Goal: Register for event/course

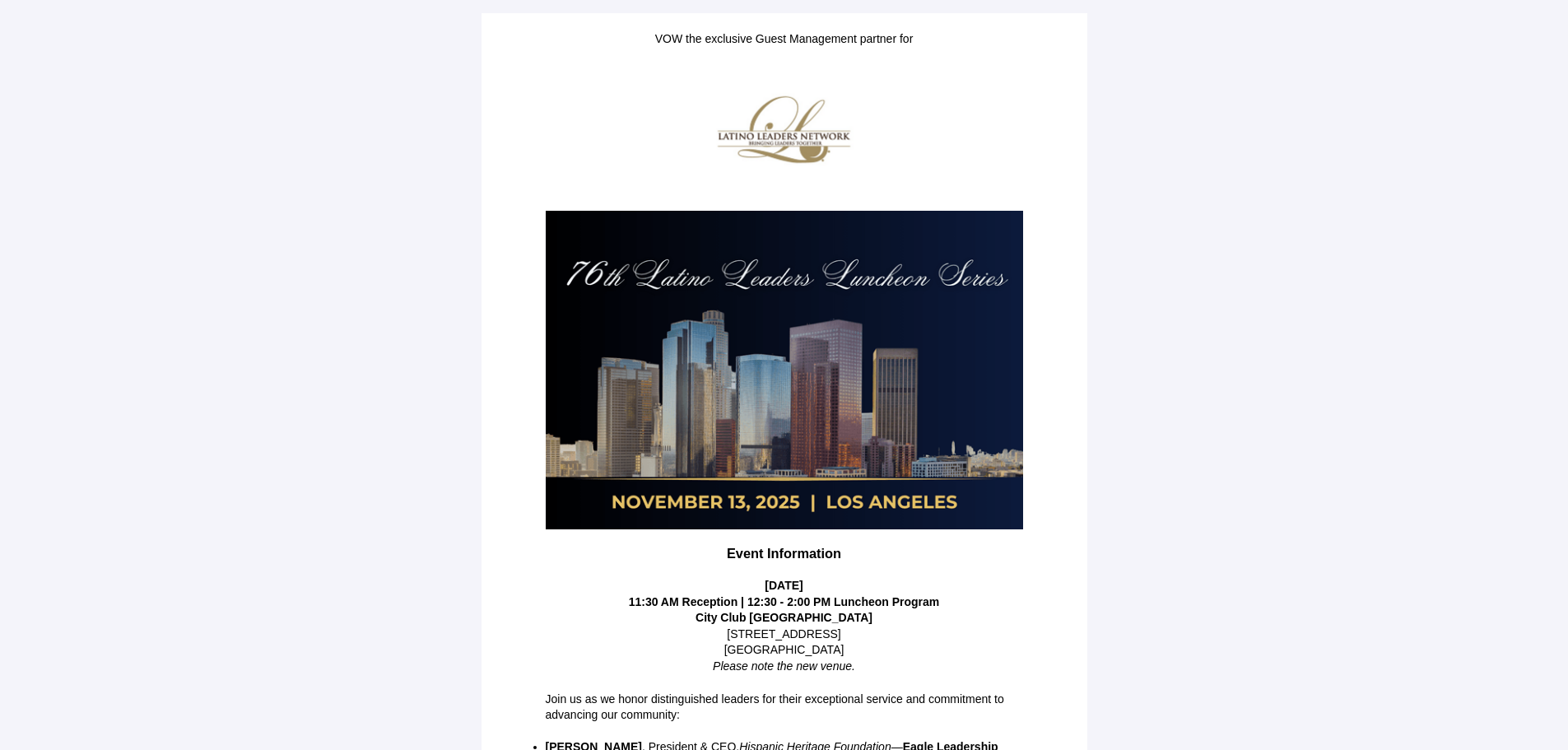
click at [1384, 281] on main "VOW the exclusive Guest Management partner for Event Information [DATE] 11:30 A…" at bounding box center [784, 493] width 1568 height 987
click at [1302, 340] on main "VOW the exclusive Guest Management partner for Event Information Thursday, Nove…" at bounding box center [784, 493] width 1568 height 987
drag, startPoint x: 1366, startPoint y: 477, endPoint x: 1352, endPoint y: 474, distance: 14.3
click at [1366, 473] on main "VOW the exclusive Guest Management partner for Event Information Thursday, Nove…" at bounding box center [784, 493] width 1568 height 987
click at [1224, 215] on main "VOW the exclusive Guest Management partner for Event Information Thursday, Nove…" at bounding box center [784, 493] width 1568 height 987
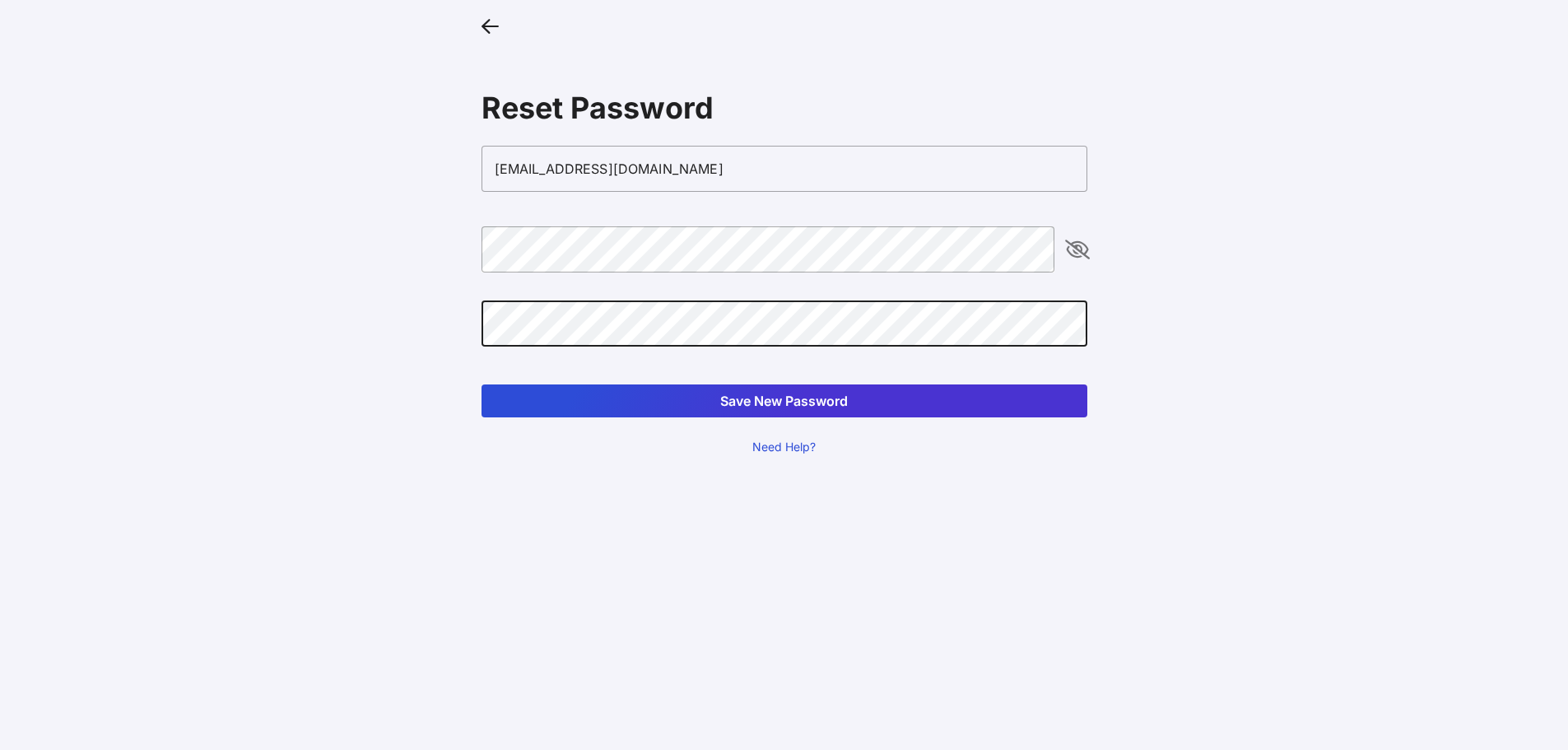
click at [482, 384] on button "Save New Password" at bounding box center [785, 401] width 606 height 33
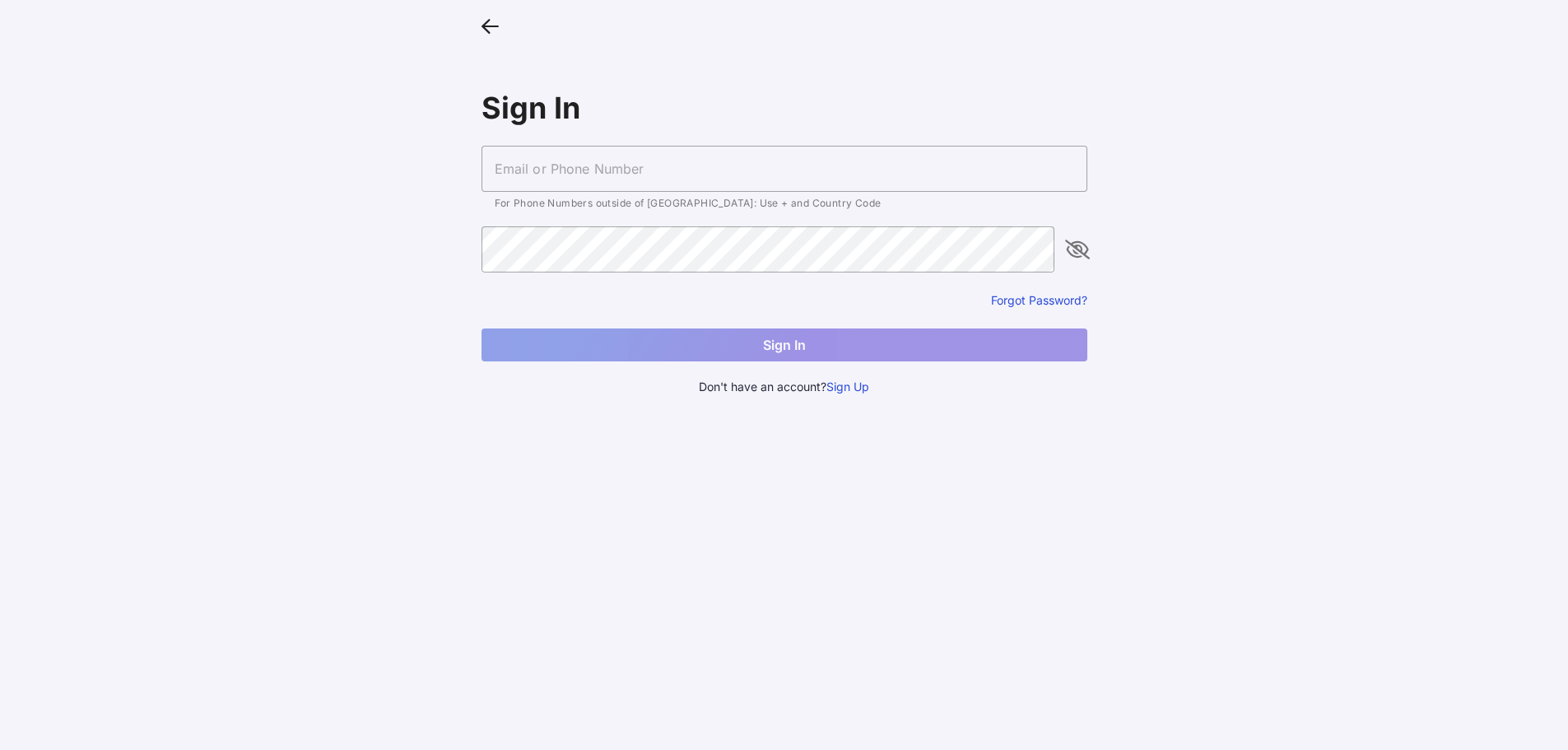
click at [482, 17] on icon at bounding box center [490, 25] width 18 height 24
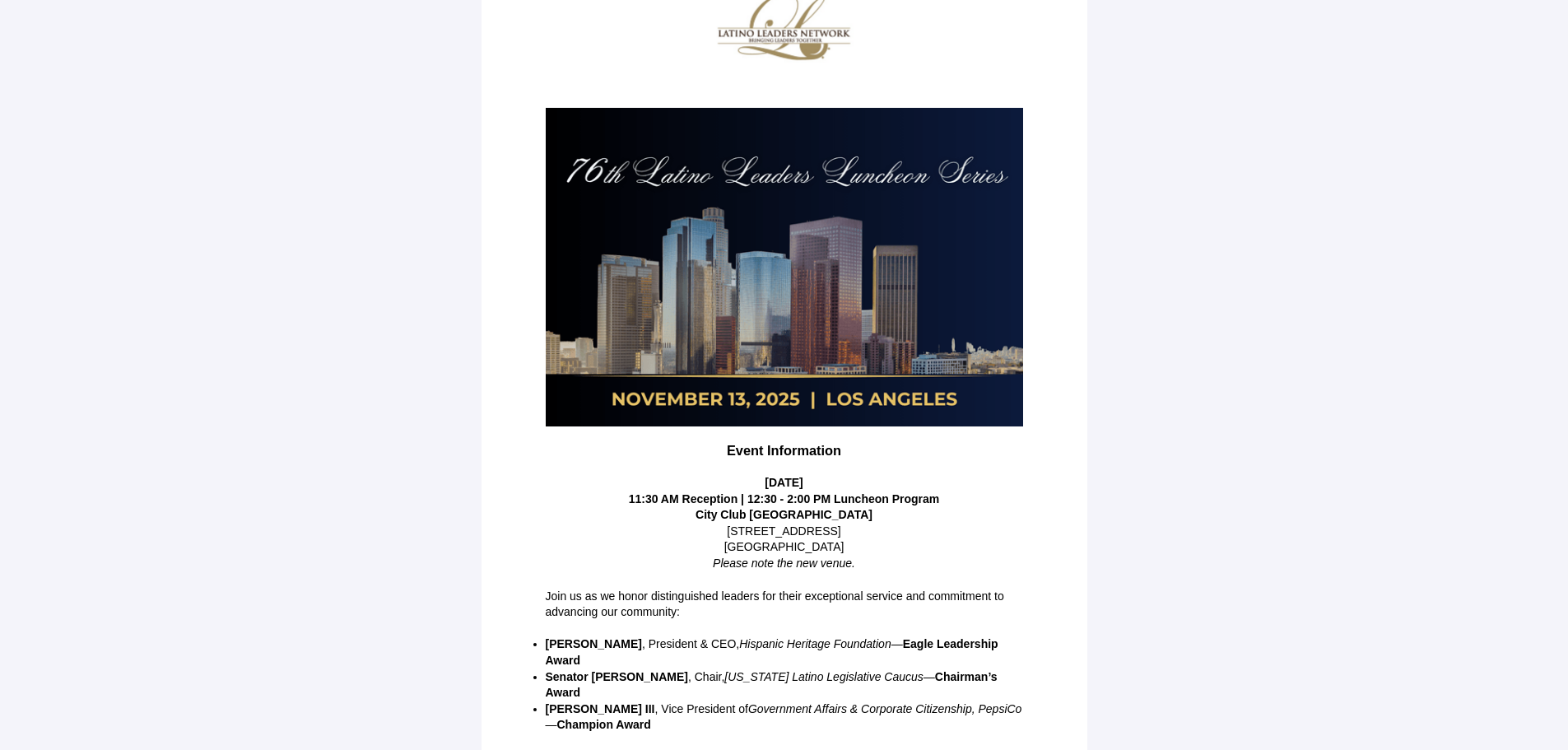
scroll to position [206, 0]
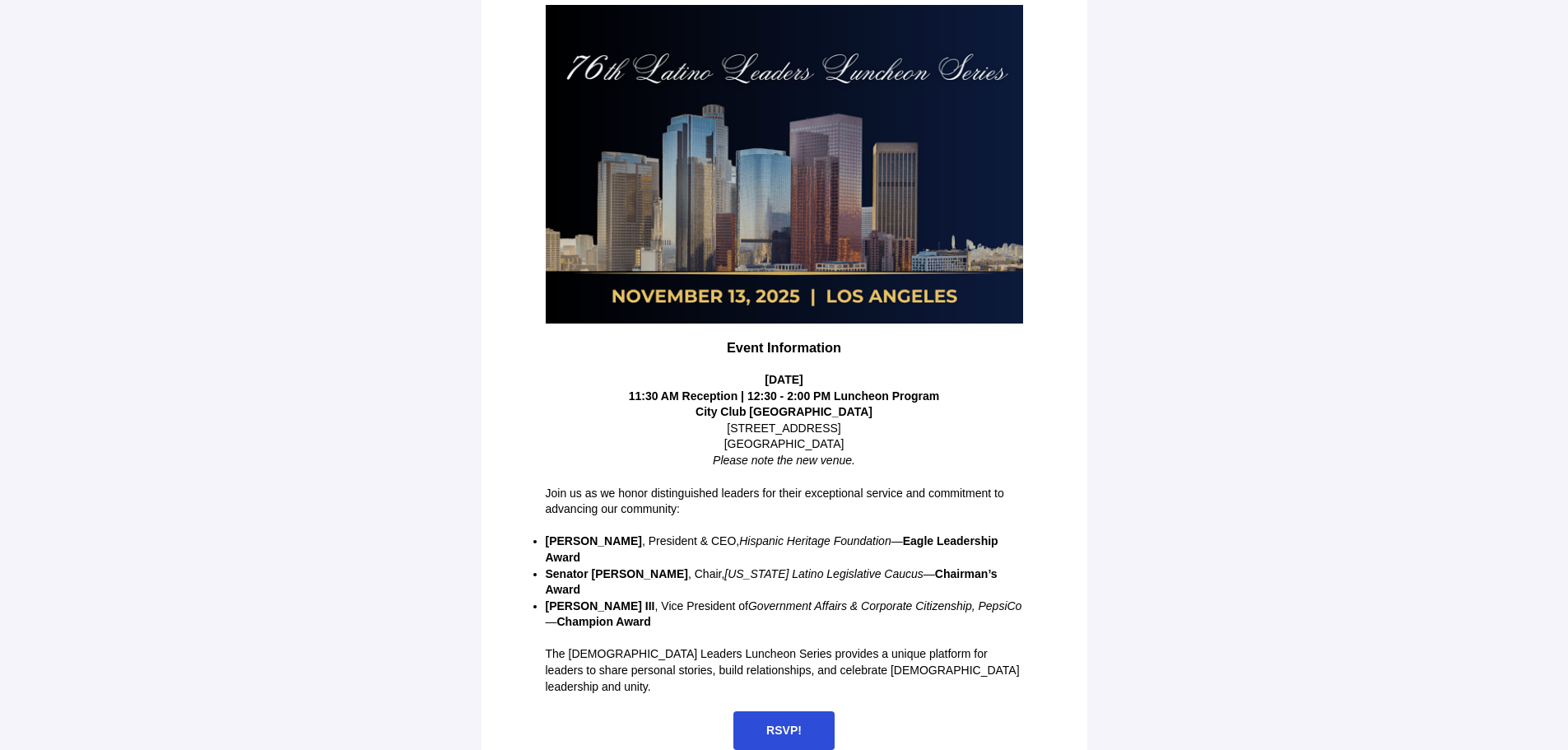
click at [773, 724] on span "RSVP!" at bounding box center [784, 731] width 35 height 13
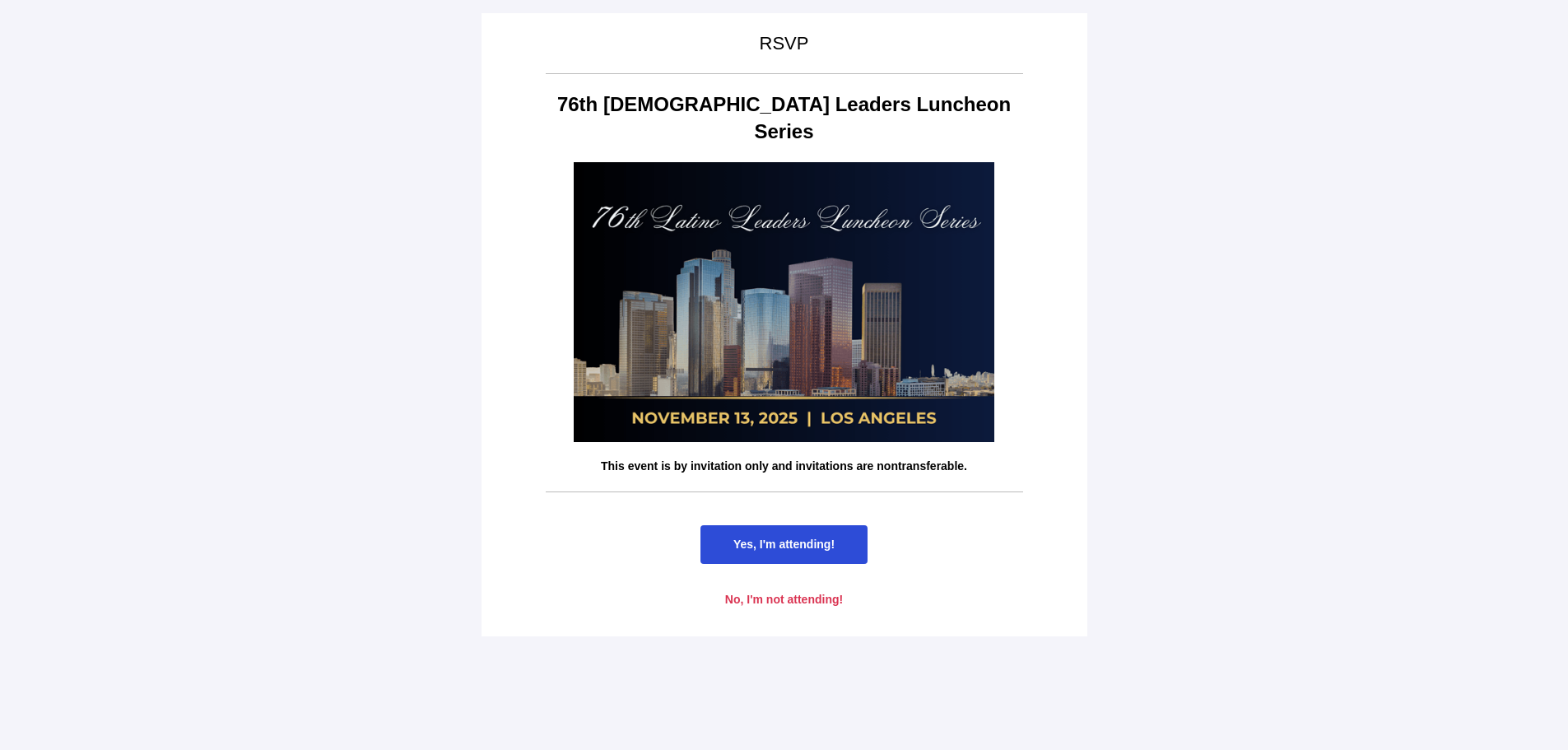
click at [786, 538] on span "Yes, I'm attending!" at bounding box center [784, 544] width 102 height 13
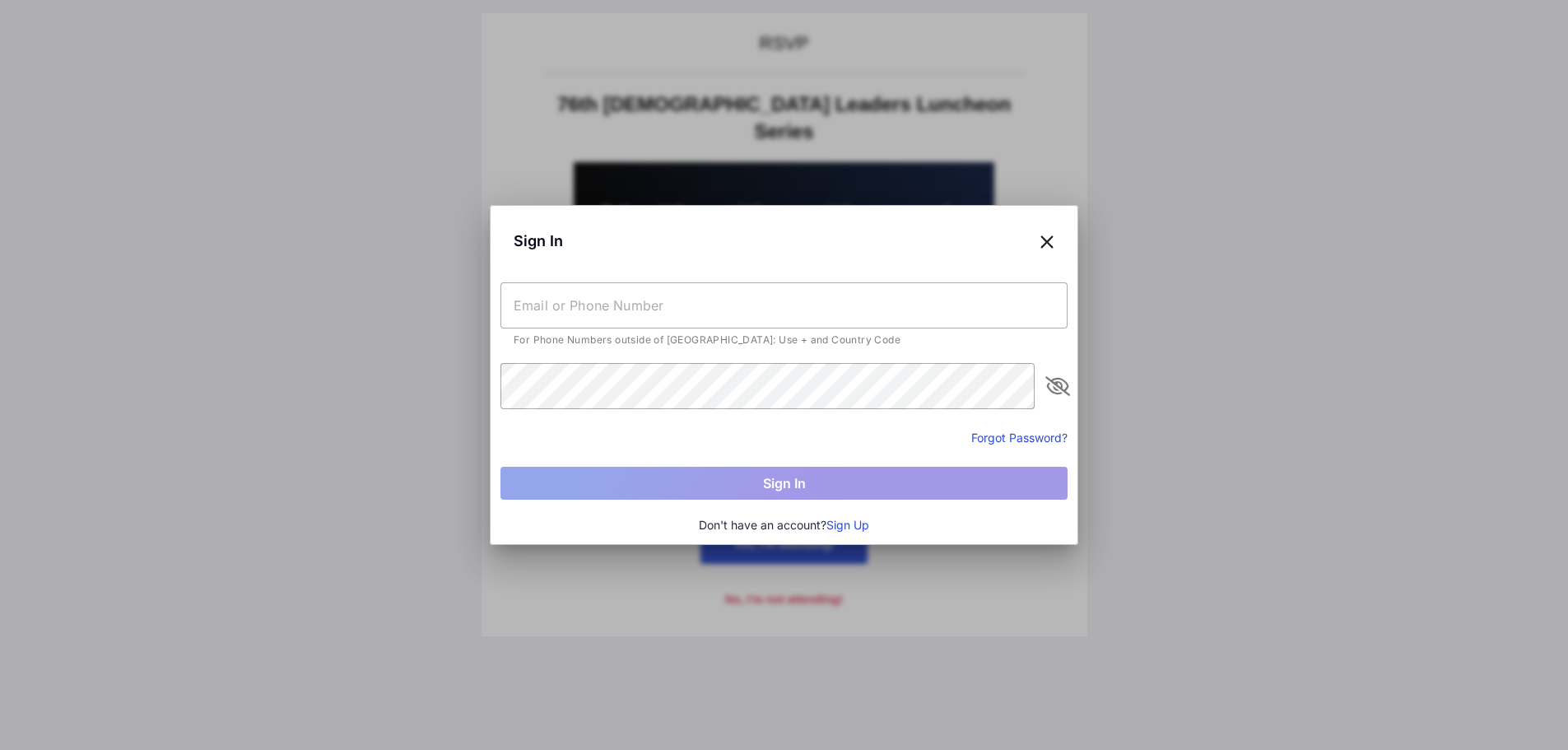
click at [737, 308] on input "text" at bounding box center [784, 306] width 567 height 46
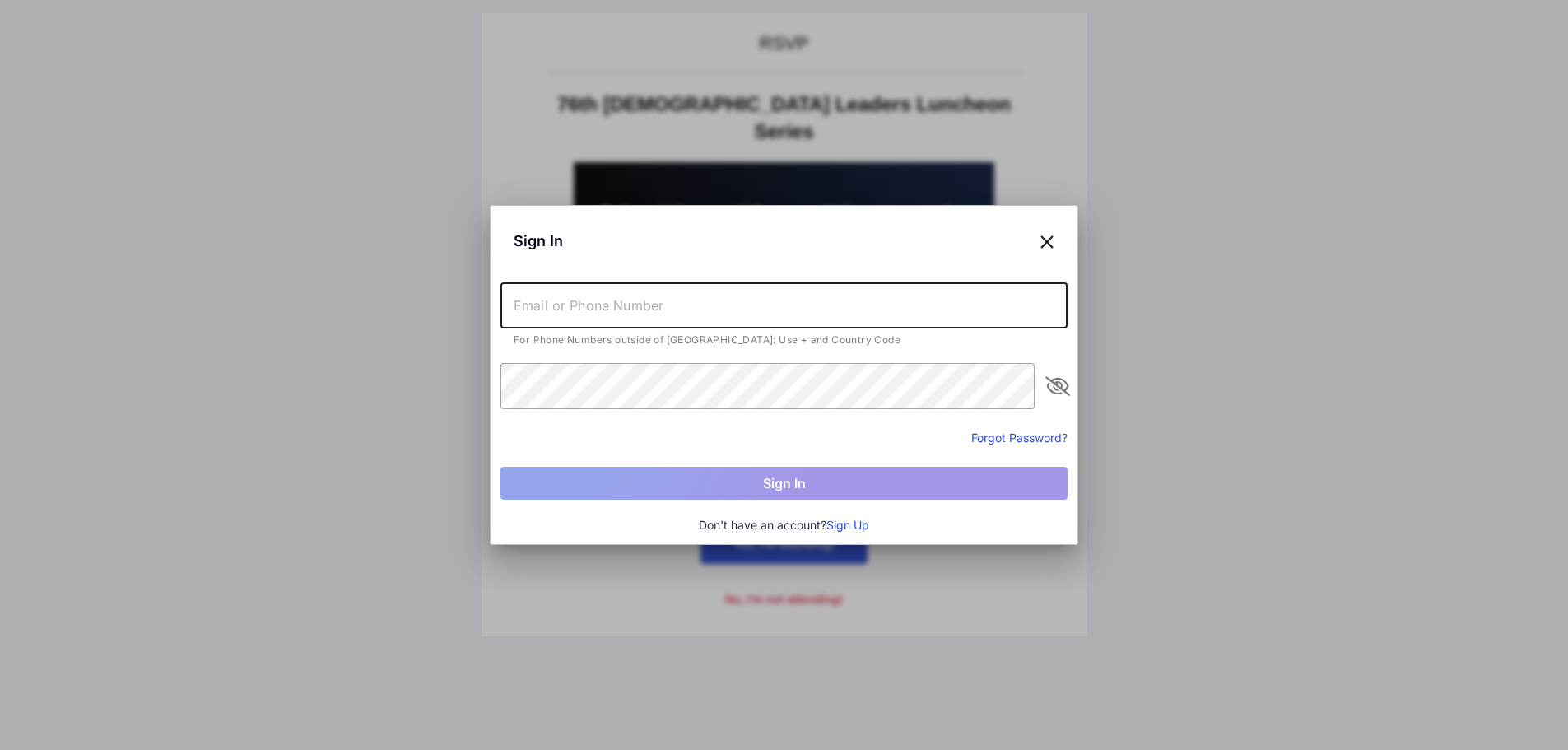
type input "psantana@glendale.edu"
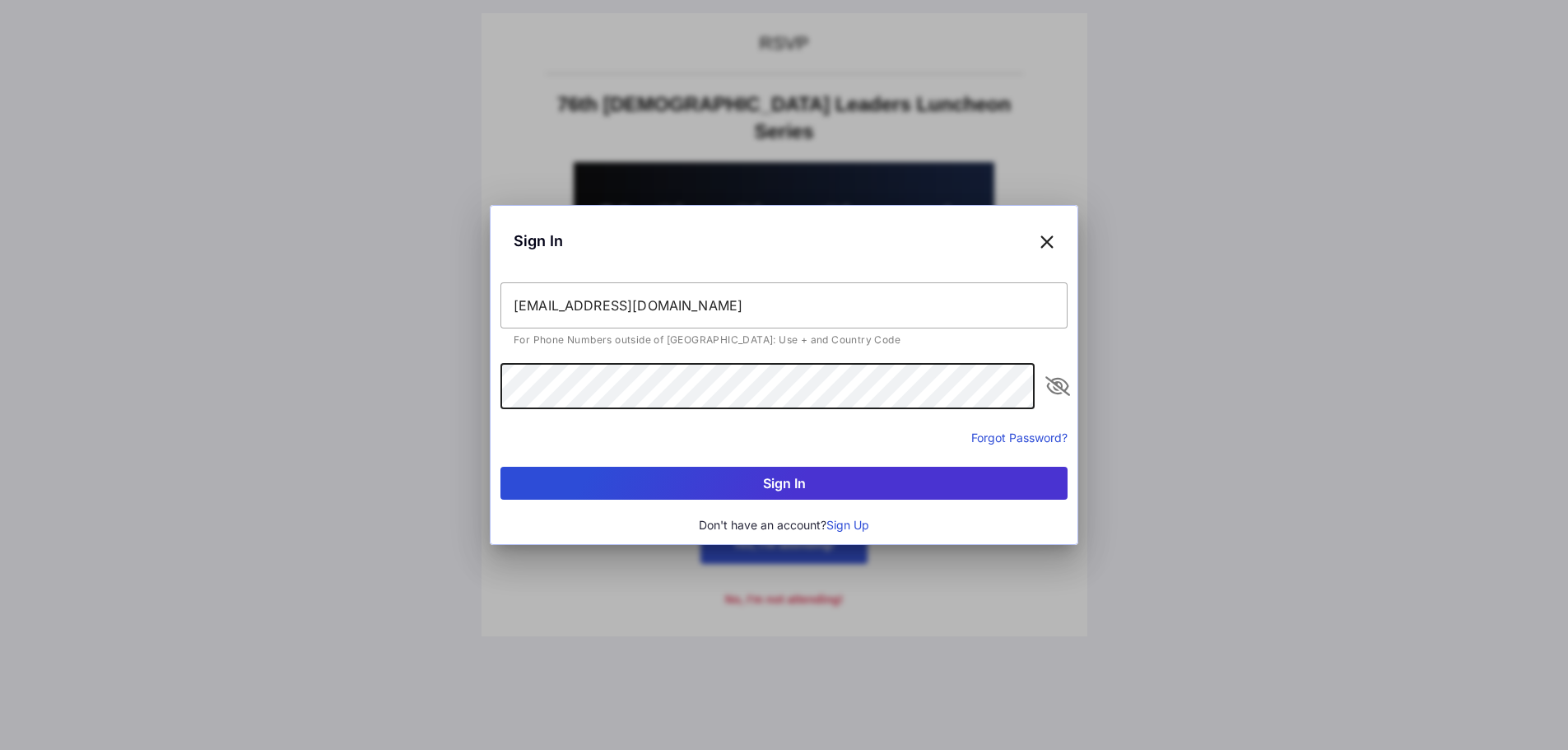
click at [501, 466] on button "Sign In" at bounding box center [784, 483] width 567 height 33
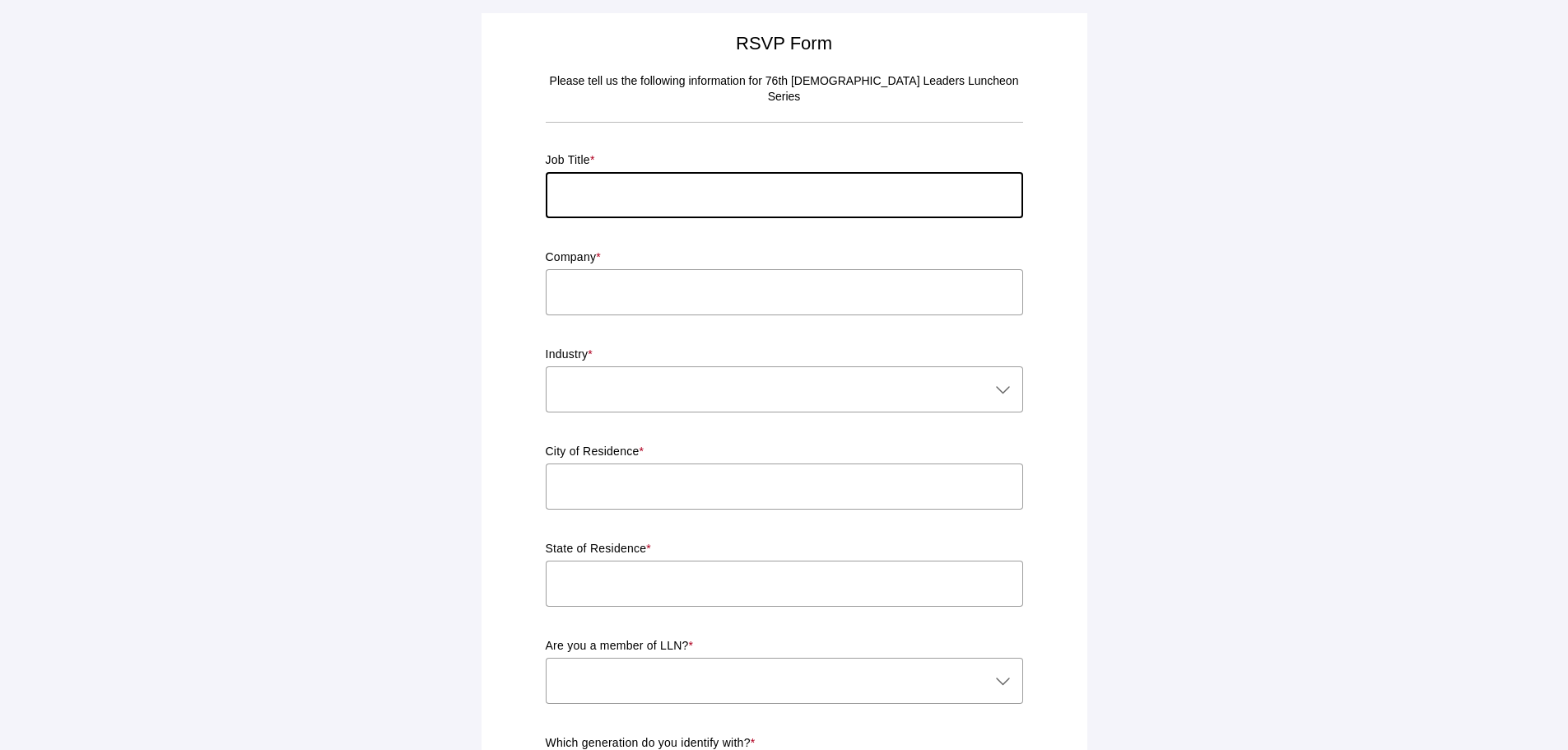
click at [648, 181] on input "text" at bounding box center [784, 195] width 477 height 46
type input "Executive Director"
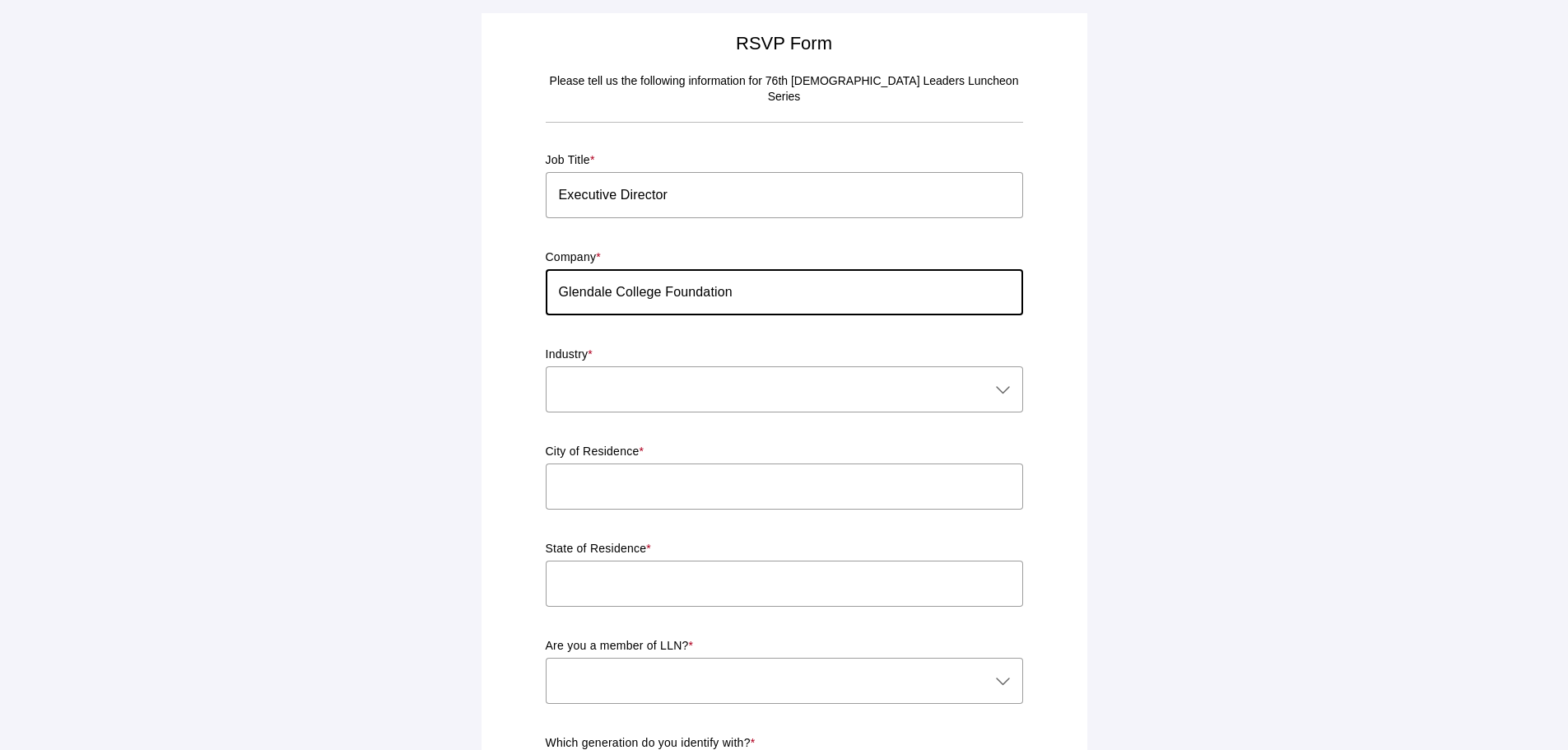
type input "Glendale College Foundation"
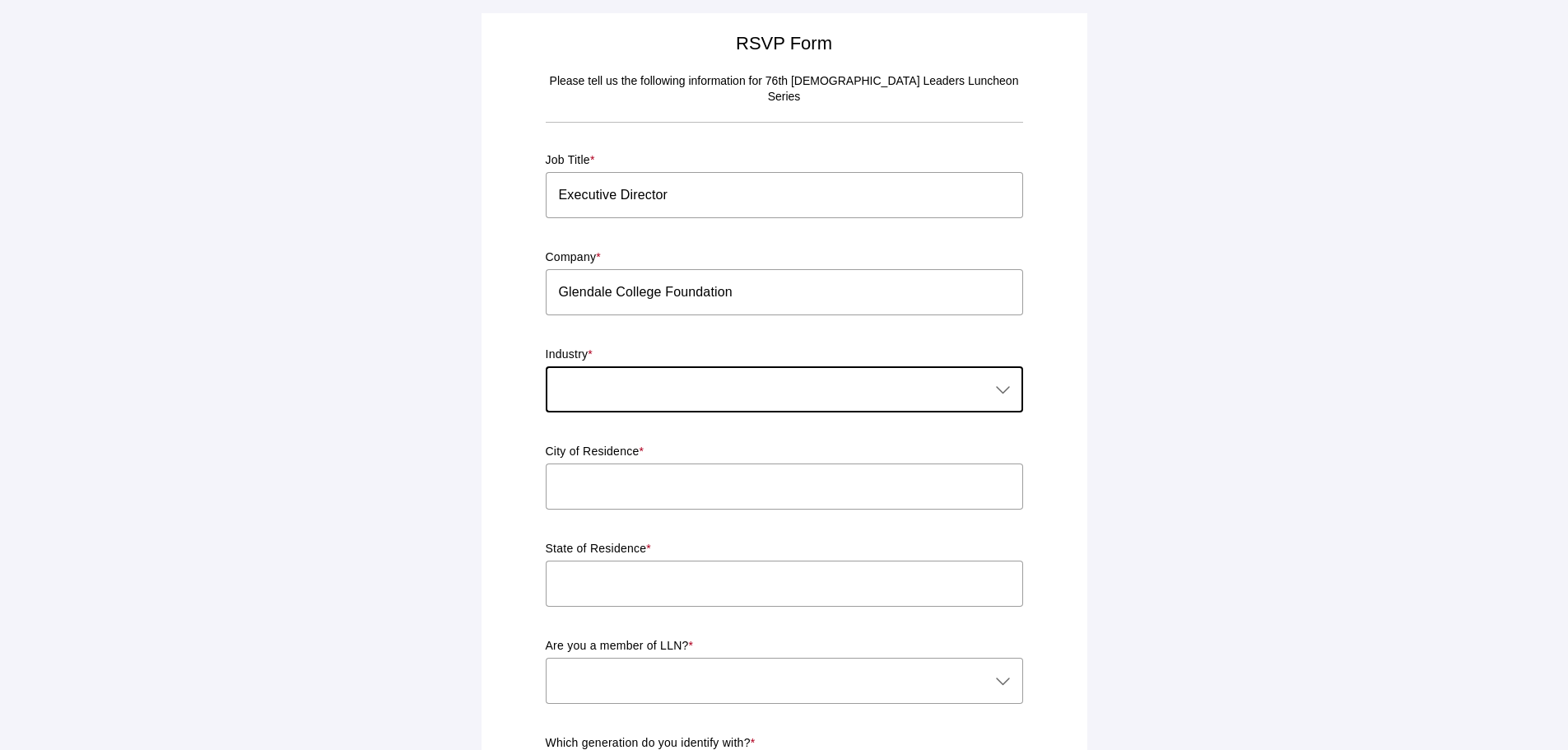
click at [573, 375] on div at bounding box center [767, 390] width 444 height 46
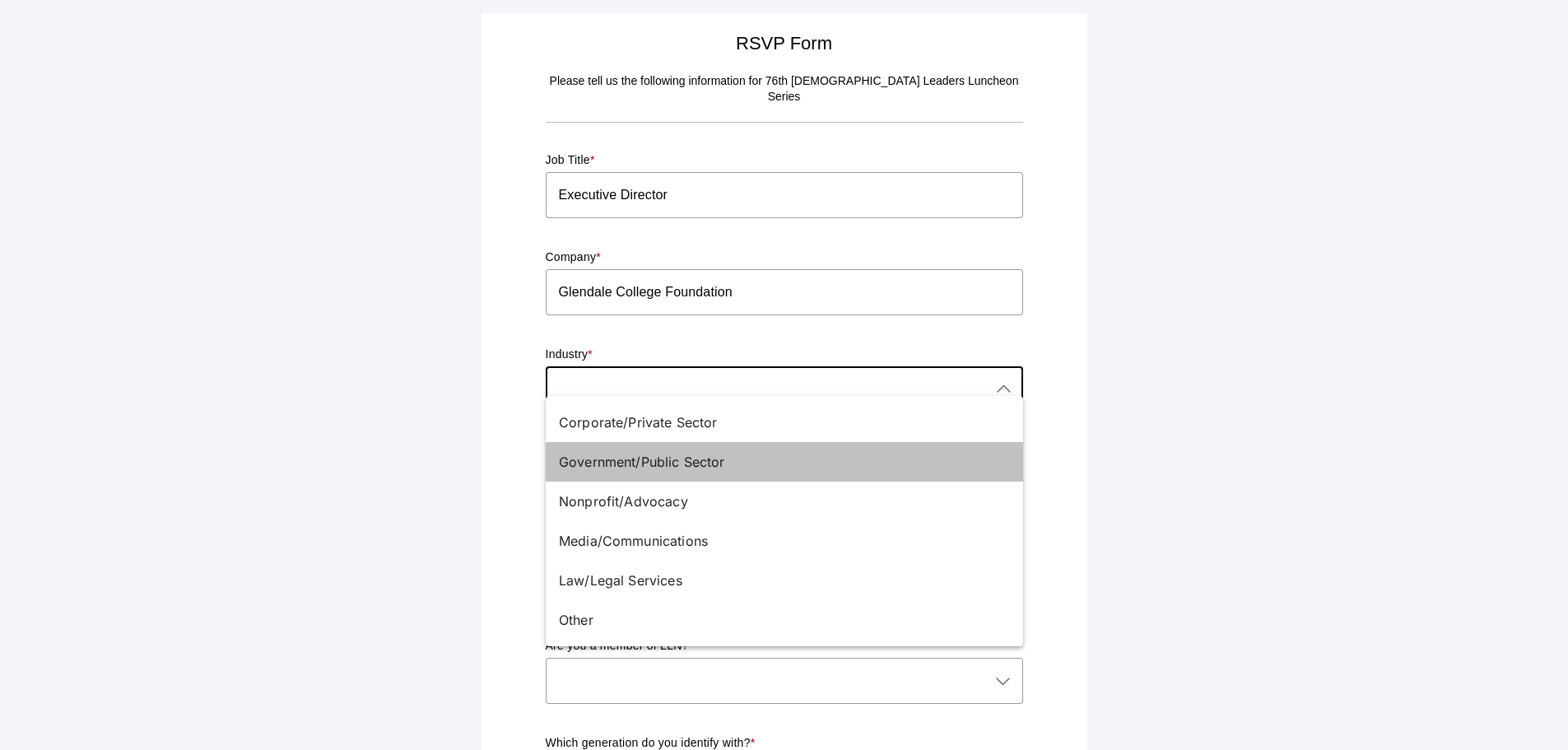
click at [598, 455] on div "Government/Public Sector" at bounding box center [778, 461] width 438 height 19
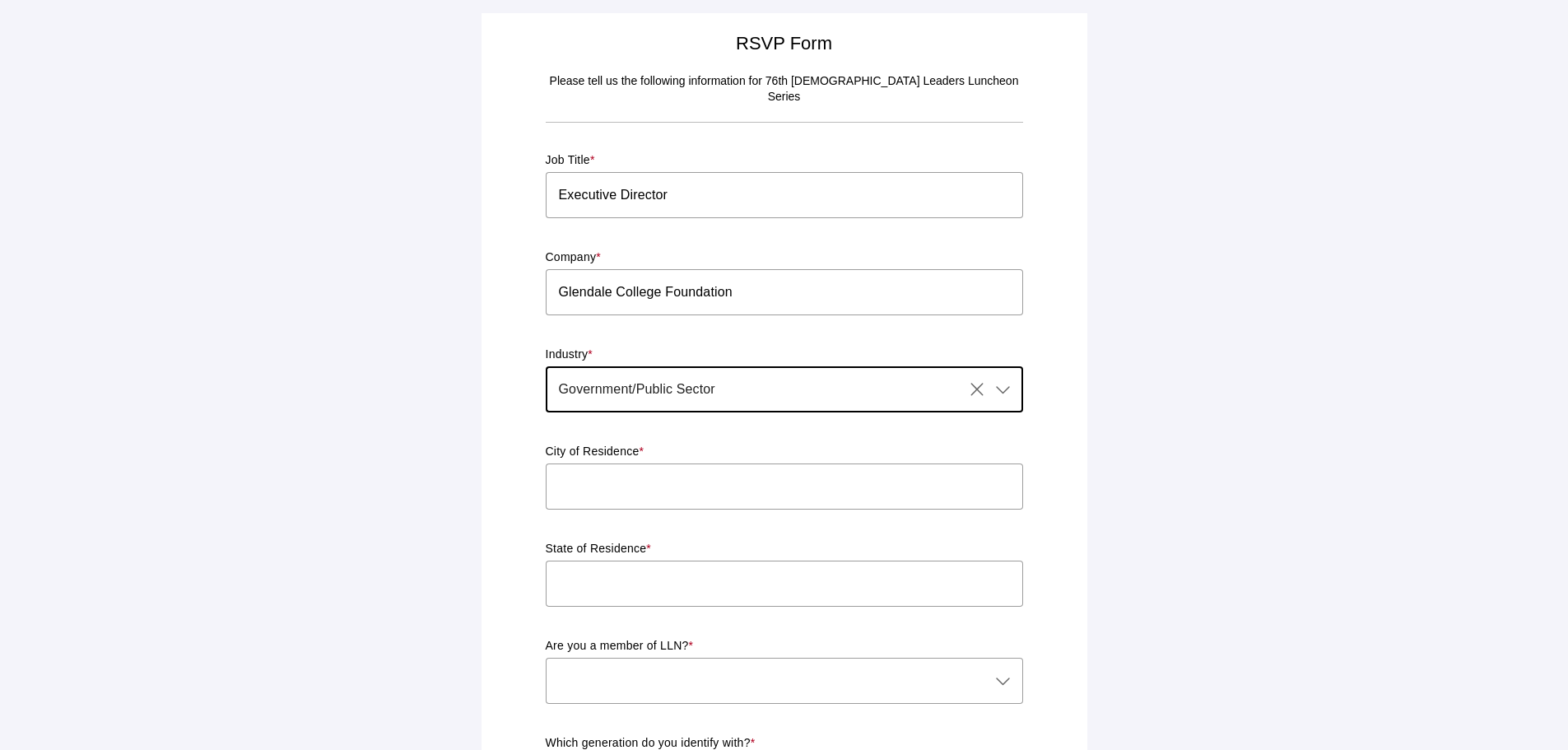
type input "Government/Public Sector"
click at [596, 464] on input "text" at bounding box center [784, 487] width 477 height 46
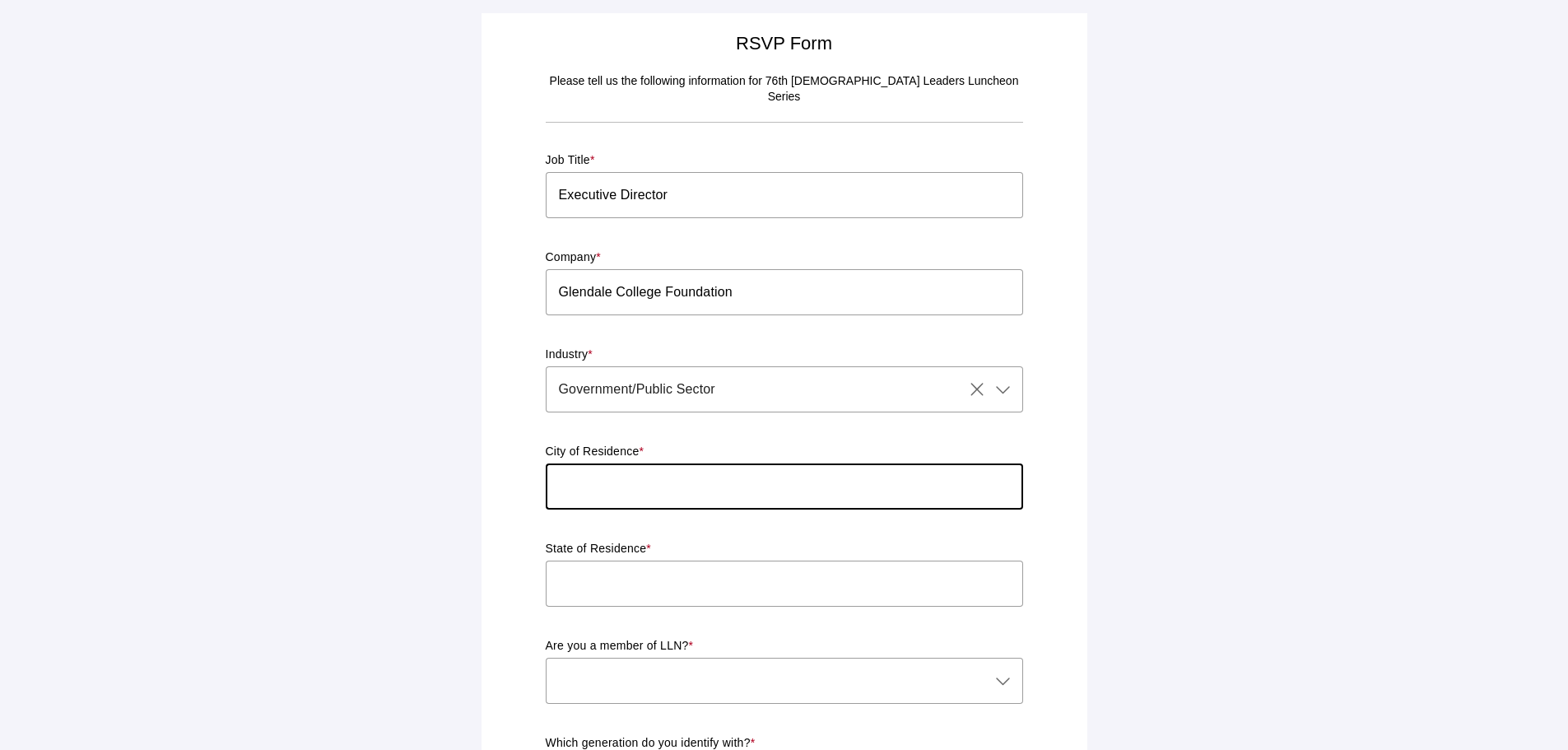
type input "Glendale"
type input "CA"
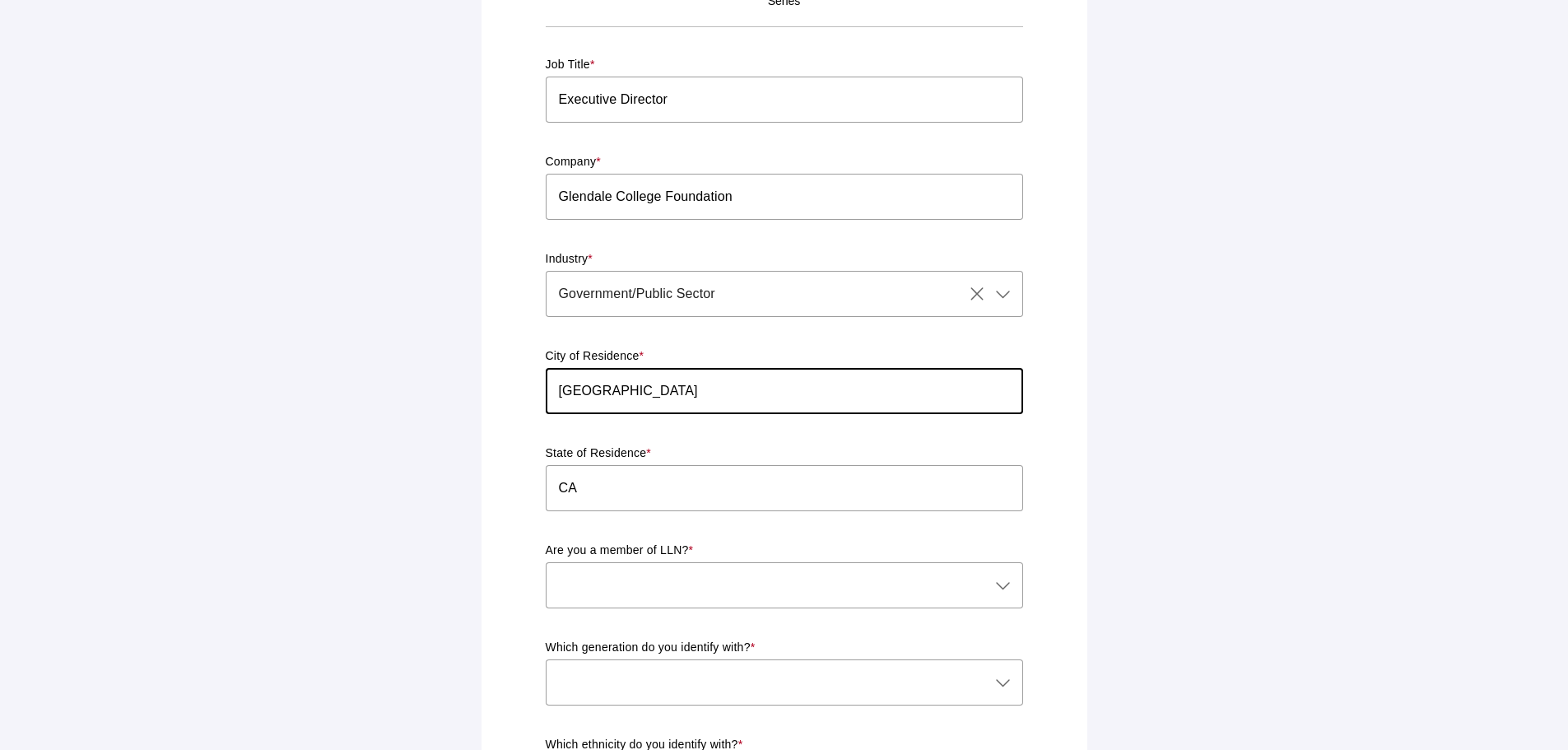
scroll to position [247, 0]
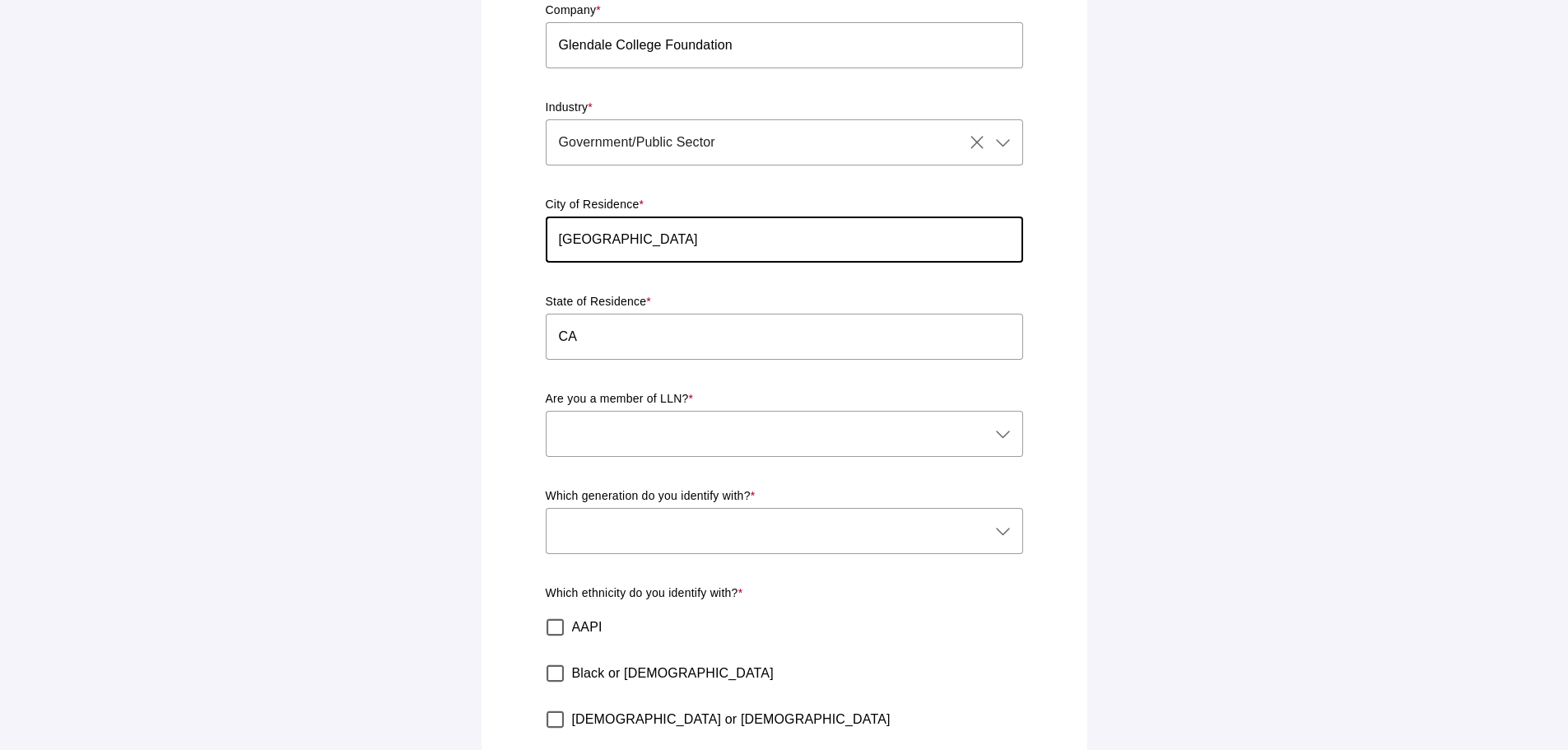
click at [669, 411] on div at bounding box center [767, 434] width 444 height 46
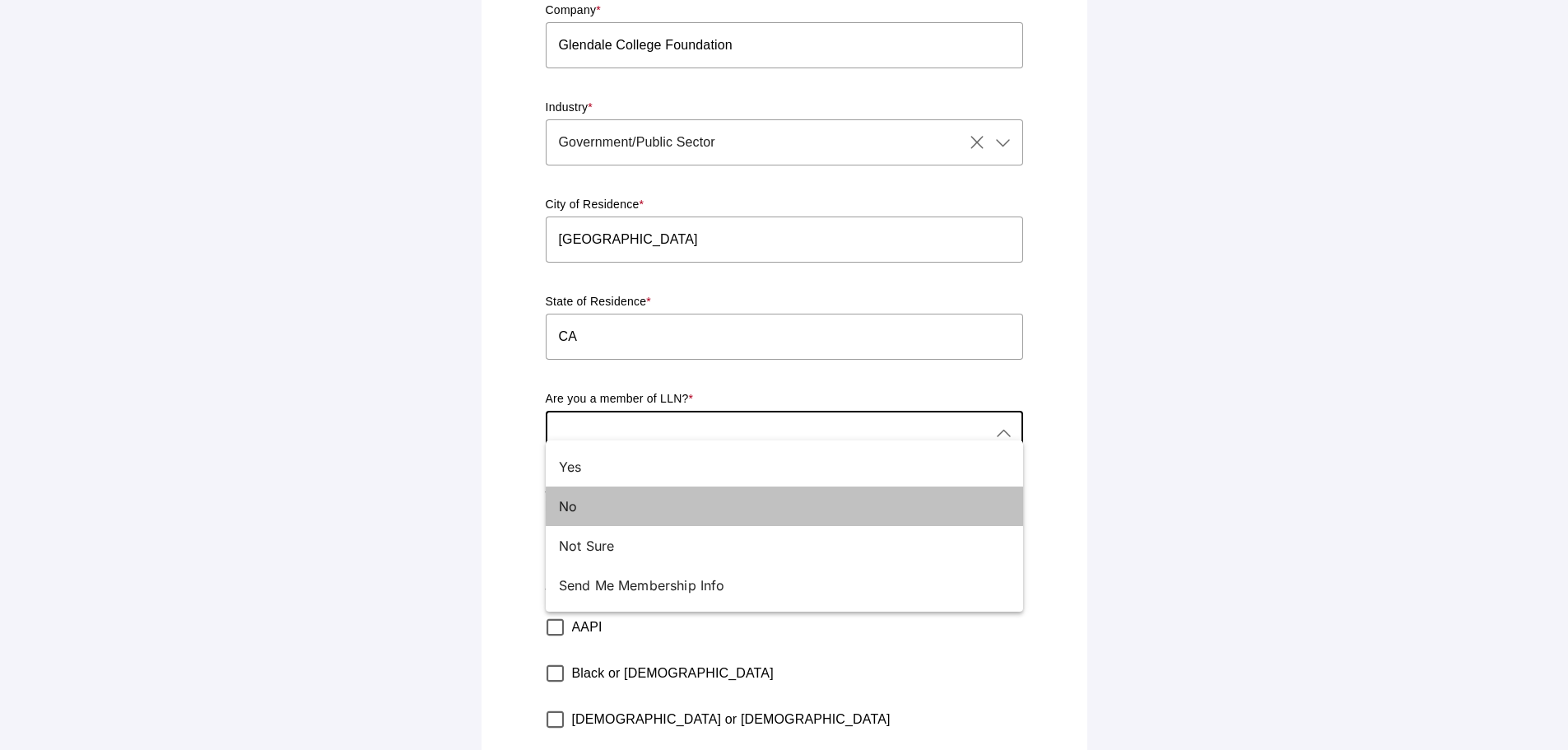
click at [641, 502] on div "No" at bounding box center [778, 506] width 438 height 19
type input "No"
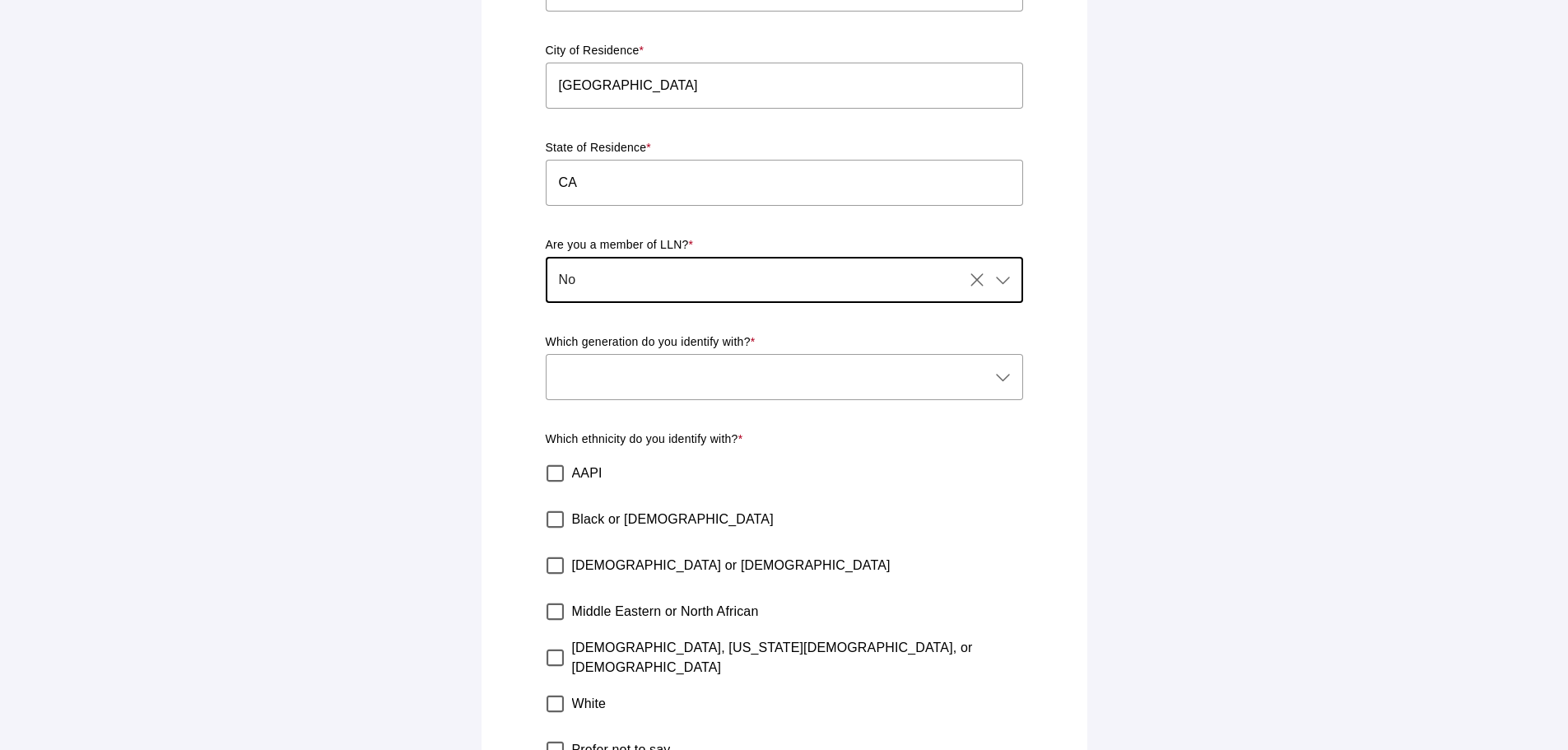
scroll to position [412, 0]
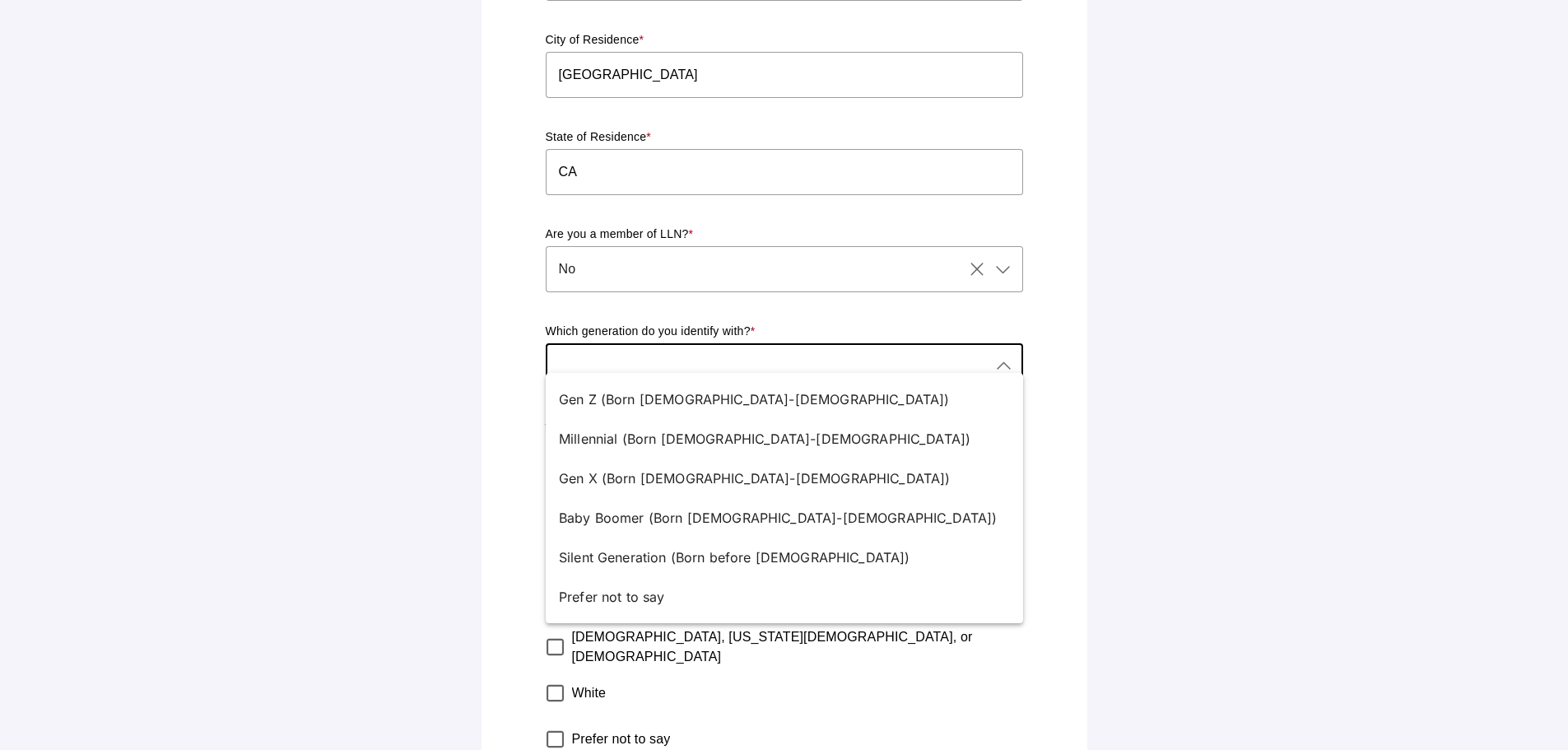
click at [643, 360] on div at bounding box center [767, 367] width 444 height 46
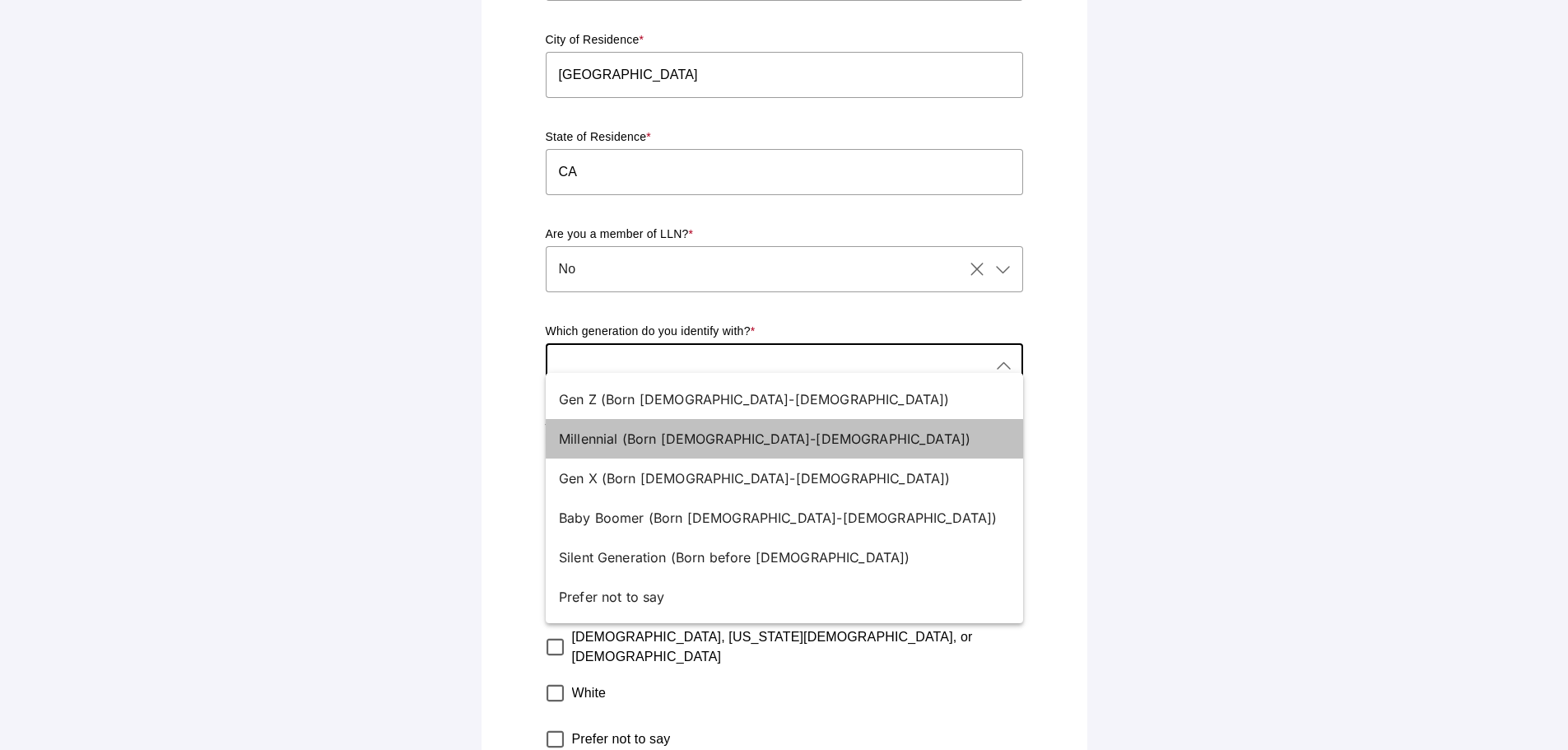
click at [751, 436] on div "Millennial (Born 1981-1996)" at bounding box center [778, 438] width 438 height 19
type input "Millennial (Born 1981-1996)"
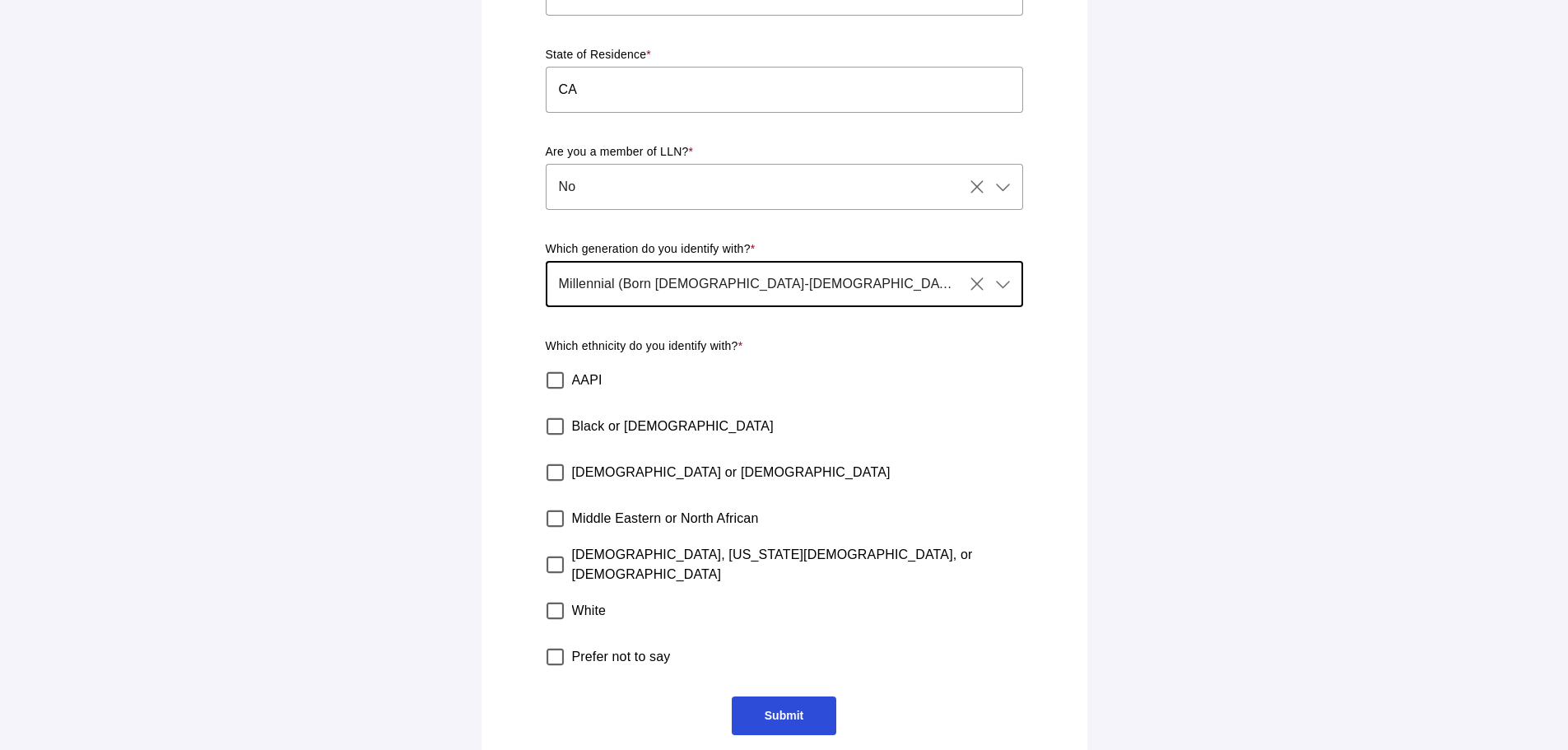
scroll to position [495, 0]
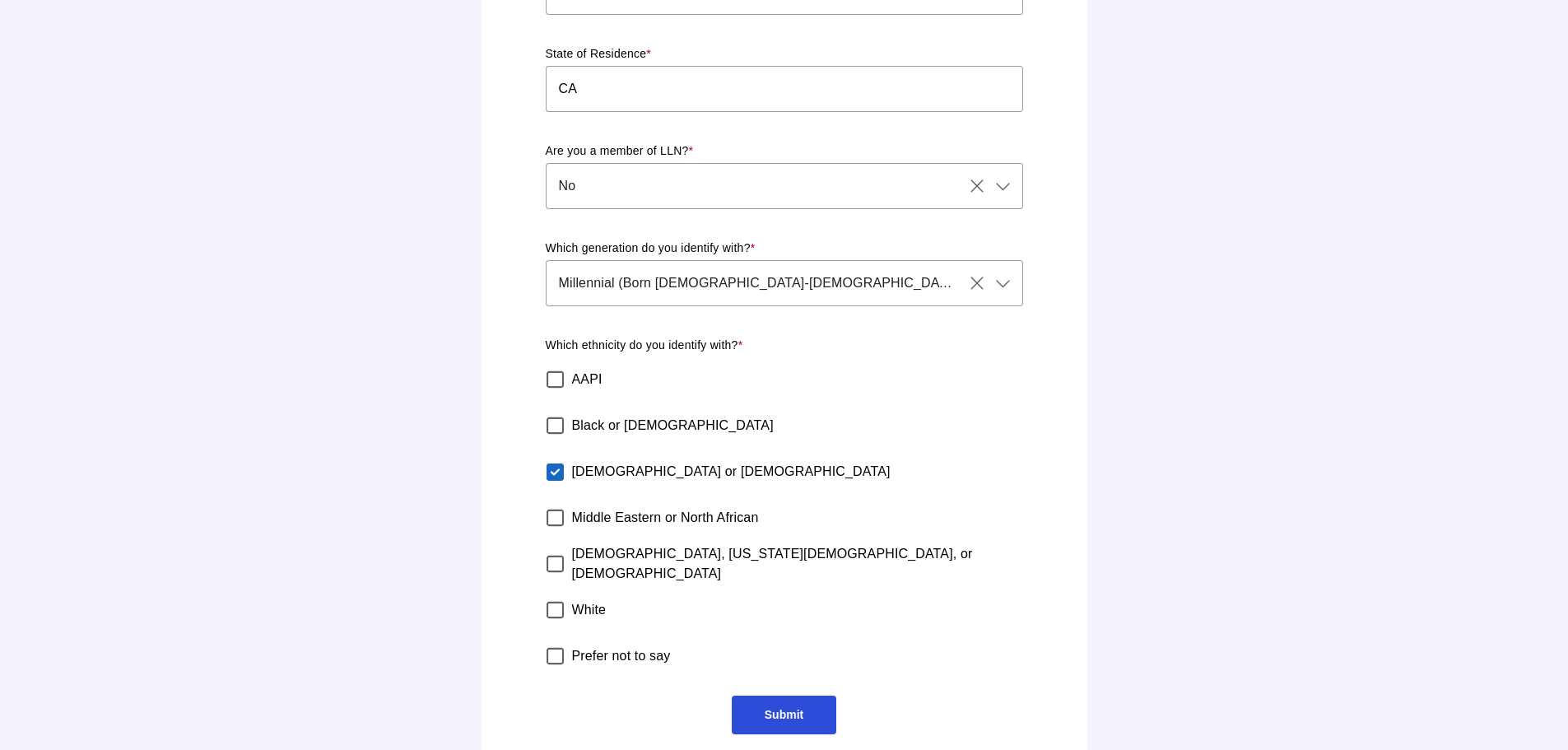
click at [786, 708] on span "Submit" at bounding box center [784, 715] width 39 height 13
